Goal: Transaction & Acquisition: Purchase product/service

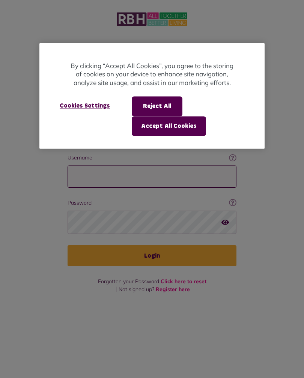
type input "**********"
click at [152, 245] on button "Login" at bounding box center [152, 255] width 169 height 21
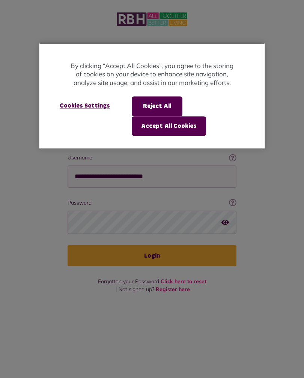
click at [183, 125] on button "Accept All Cookies" at bounding box center [169, 126] width 74 height 20
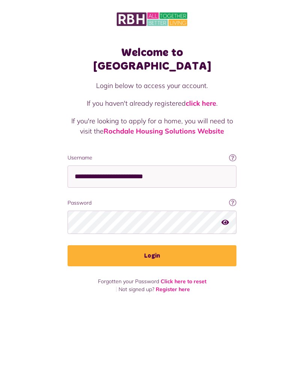
click at [173, 127] on div "Login below to access your account. If you haven't already registered click her…" at bounding box center [152, 116] width 169 height 73
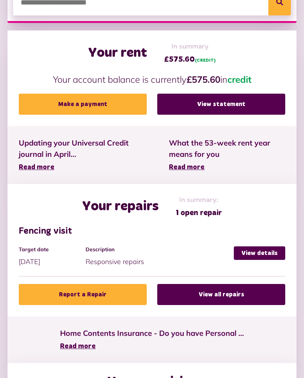
scroll to position [239, 0]
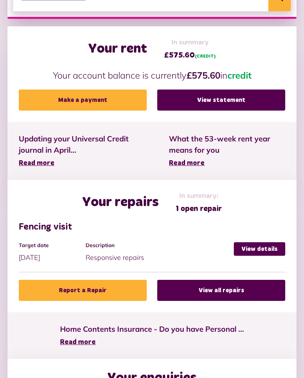
click at [263, 252] on link "View details" at bounding box center [259, 249] width 51 height 14
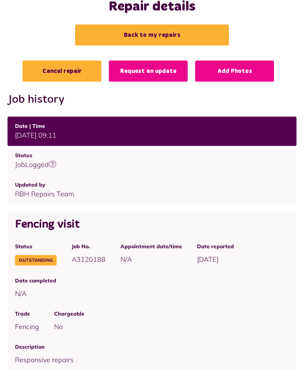
scroll to position [50, 0]
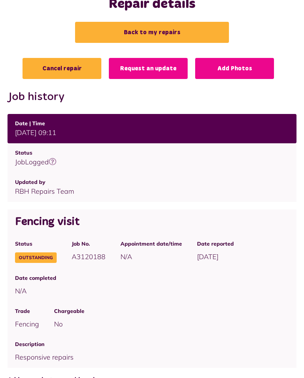
click at [281, 337] on div "Cancel repair Request an update Add Photos Job history Date | Time Status Updat…" at bounding box center [152, 277] width 304 height 439
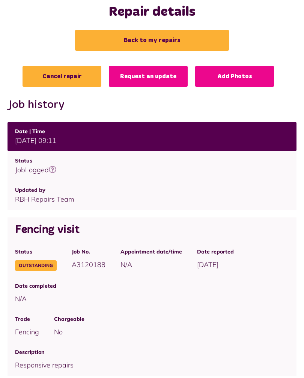
scroll to position [0, 0]
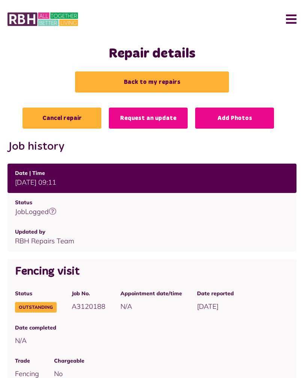
click at [295, 15] on button "Menu" at bounding box center [289, 19] width 16 height 23
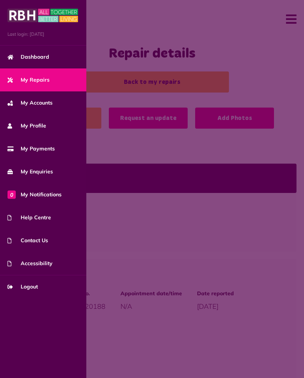
click at [45, 104] on span "My Accounts" at bounding box center [30, 103] width 45 height 8
click at [43, 104] on span "My Accounts" at bounding box center [30, 103] width 45 height 8
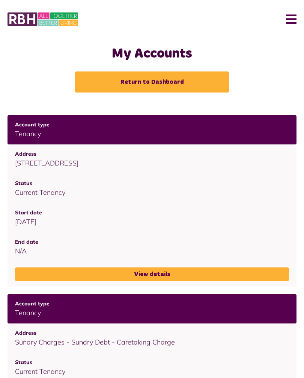
click at [292, 23] on button "Menu" at bounding box center [289, 19] width 16 height 23
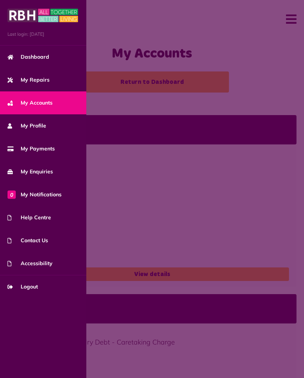
click at [42, 57] on span "Dashboard" at bounding box center [29, 57] width 42 height 8
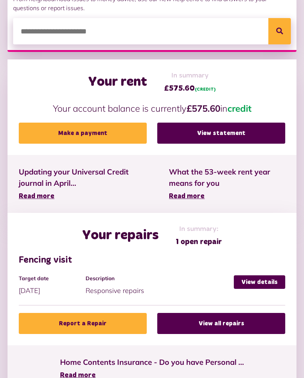
scroll to position [206, 0]
click at [92, 137] on link "Make a payment" at bounding box center [83, 133] width 128 height 21
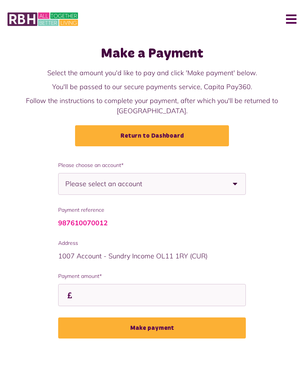
click at [234, 173] on b at bounding box center [235, 183] width 21 height 21
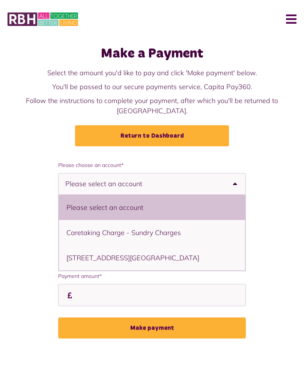
click at [127, 245] on li "[STREET_ADDRESS][GEOGRAPHIC_DATA]" at bounding box center [152, 257] width 186 height 25
select select "**********"
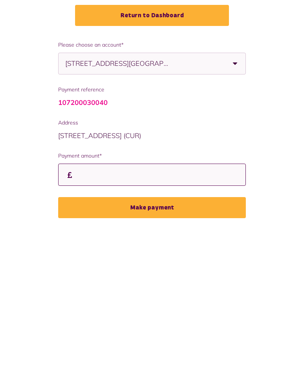
click at [76, 284] on input "Payment amount*" at bounding box center [152, 295] width 188 height 22
type input "***"
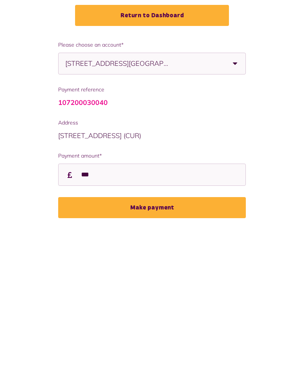
click at [157, 317] on button "Make payment" at bounding box center [152, 327] width 188 height 21
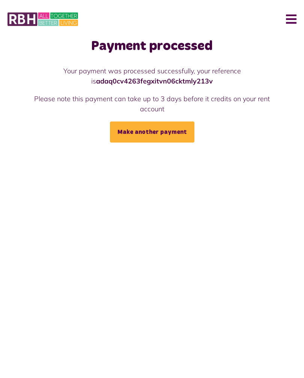
click at [295, 12] on button "Menu" at bounding box center [289, 19] width 16 height 23
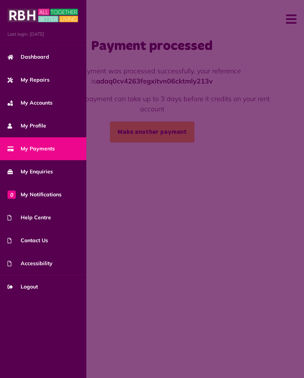
click at [123, 208] on span at bounding box center [152, 189] width 304 height 378
